Goal: Obtain resource: Download file/media

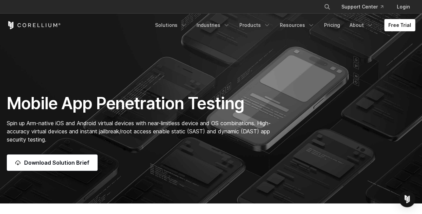
click at [15, 64] on section "Mobile App Penetration Testing Spin up Arm-native iOS and Android virtual devic…" at bounding box center [211, 101] width 422 height 203
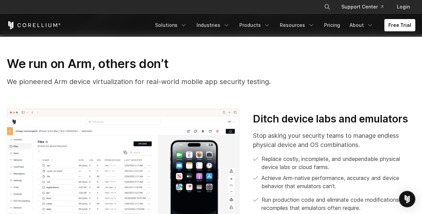
scroll to position [246, 0]
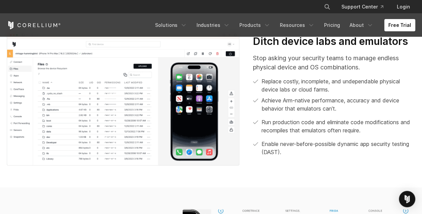
click at [199, 115] on img at bounding box center [123, 98] width 232 height 135
click at [258, 23] on link "Products" at bounding box center [254, 25] width 39 height 12
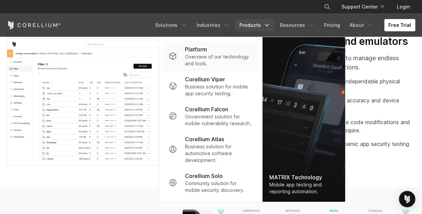
click at [216, 61] on p "Overview of our technology and tools." at bounding box center [219, 60] width 68 height 14
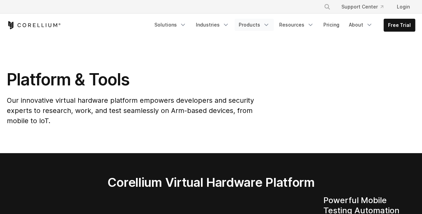
drag, startPoint x: 0, startPoint y: 0, endPoint x: 260, endPoint y: 24, distance: 261.0
click at [260, 24] on link "Products" at bounding box center [253, 25] width 39 height 12
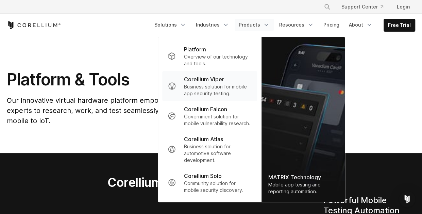
click at [207, 81] on p "Corellium Viper" at bounding box center [204, 79] width 40 height 8
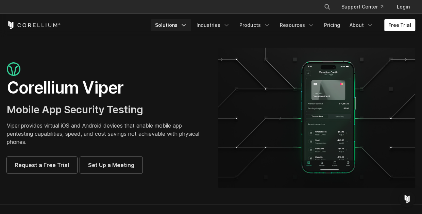
click at [186, 27] on icon "Navigation Menu" at bounding box center [183, 25] width 7 height 7
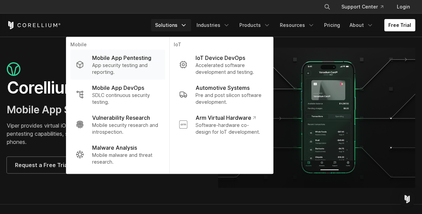
click at [146, 64] on p "App security testing and reporting." at bounding box center [126, 69] width 68 height 14
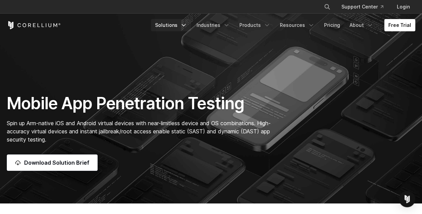
click at [184, 21] on link "Solutions" at bounding box center [171, 25] width 40 height 12
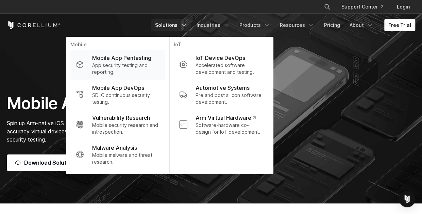
click at [118, 60] on p "Mobile App Pentesting" at bounding box center [121, 58] width 59 height 8
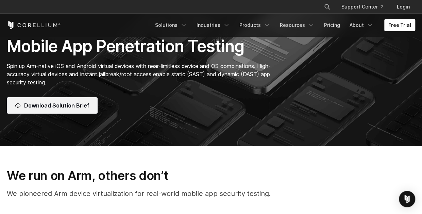
click at [68, 111] on link "Download Solution Brief" at bounding box center [52, 105] width 91 height 16
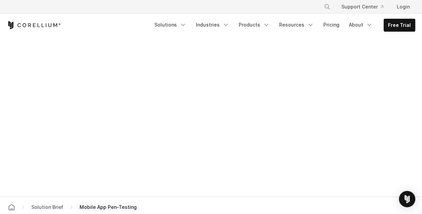
scroll to position [366, 0]
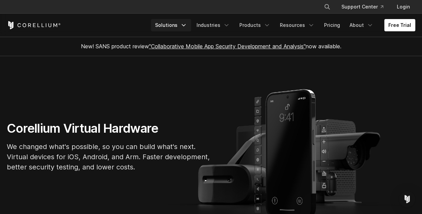
click at [173, 23] on link "Solutions" at bounding box center [171, 25] width 40 height 12
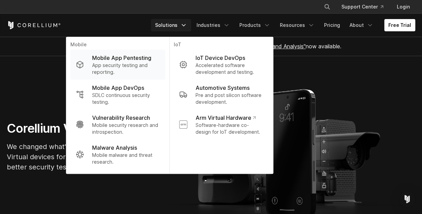
click at [139, 55] on p "Mobile App Pentesting" at bounding box center [121, 58] width 59 height 8
